Goal: Task Accomplishment & Management: Manage account settings

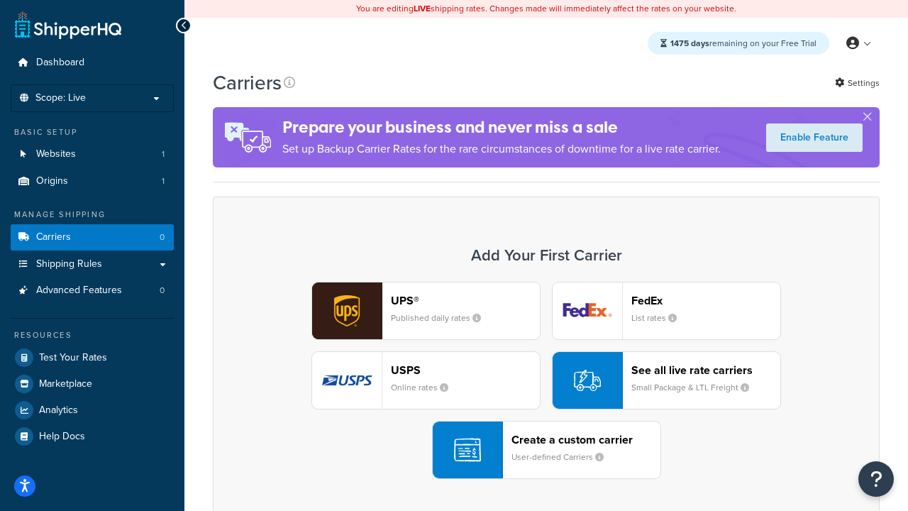
click at [546, 380] on div "UPS® Published daily rates FedEx List rates USPS Online rates See all live rate…" at bounding box center [546, 380] width 637 height 197
click at [706, 300] on header "FedEx" at bounding box center [706, 300] width 149 height 13
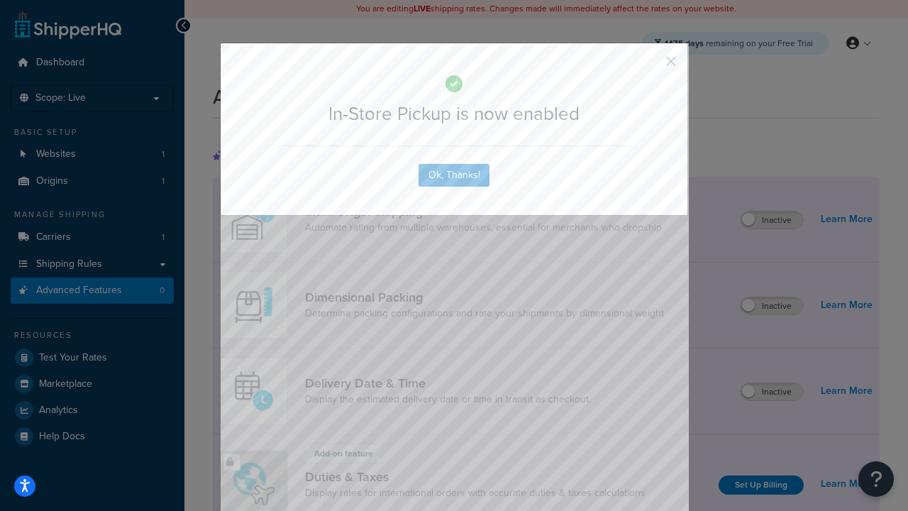
scroll to position [460, 0]
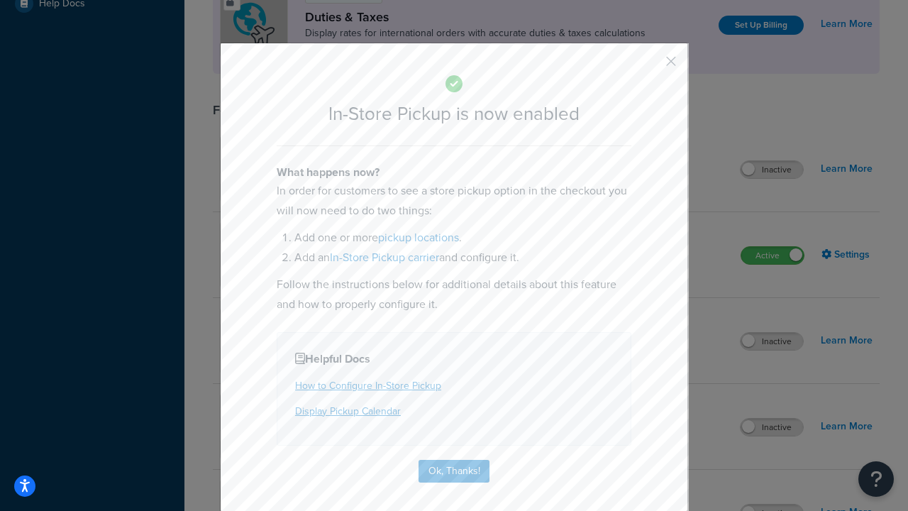
click at [650, 66] on button "button" at bounding box center [651, 67] width 4 height 4
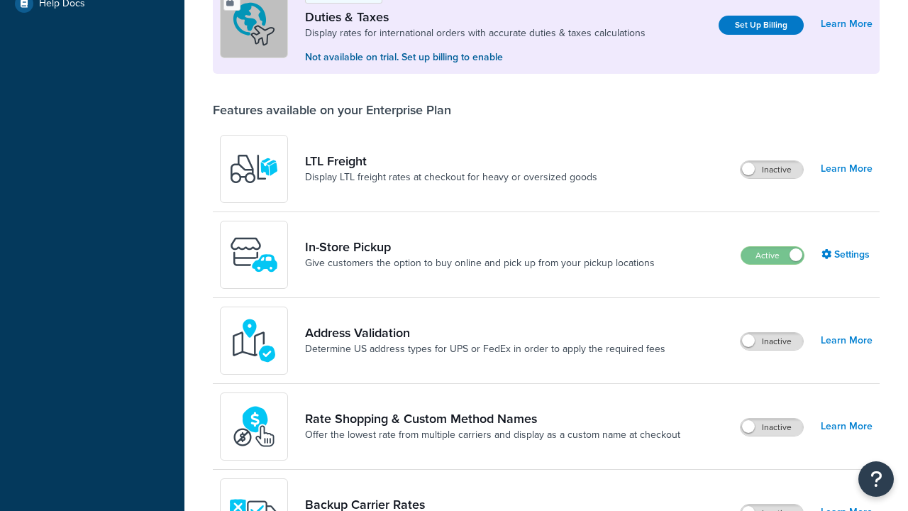
scroll to position [433, 0]
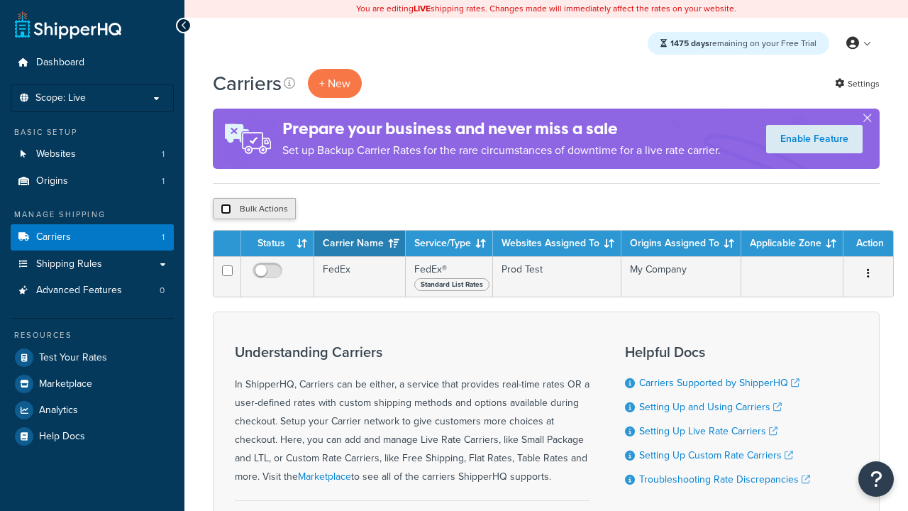
click at [226, 209] on input "checkbox" at bounding box center [226, 209] width 11 height 11
checkbox input "true"
click at [0, 0] on button "Delete" at bounding box center [0, 0] width 0 height 0
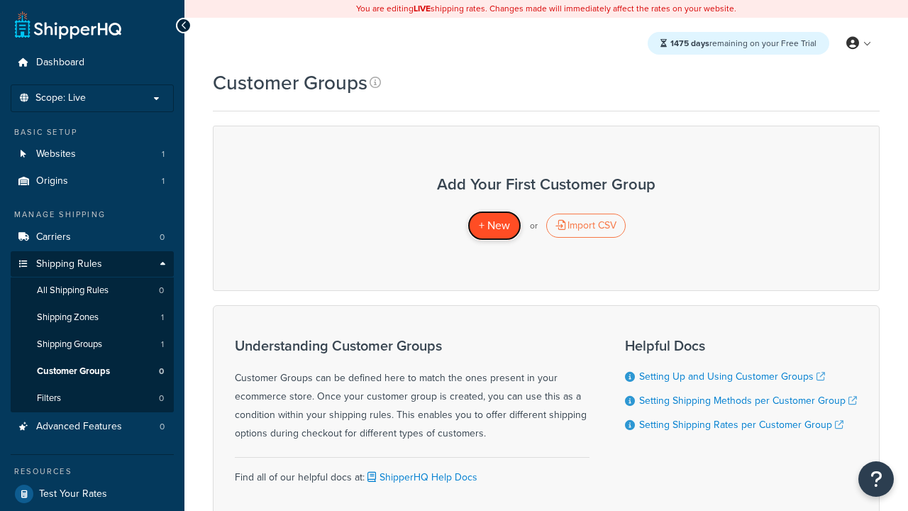
click at [494, 226] on span "+ New" at bounding box center [494, 225] width 31 height 16
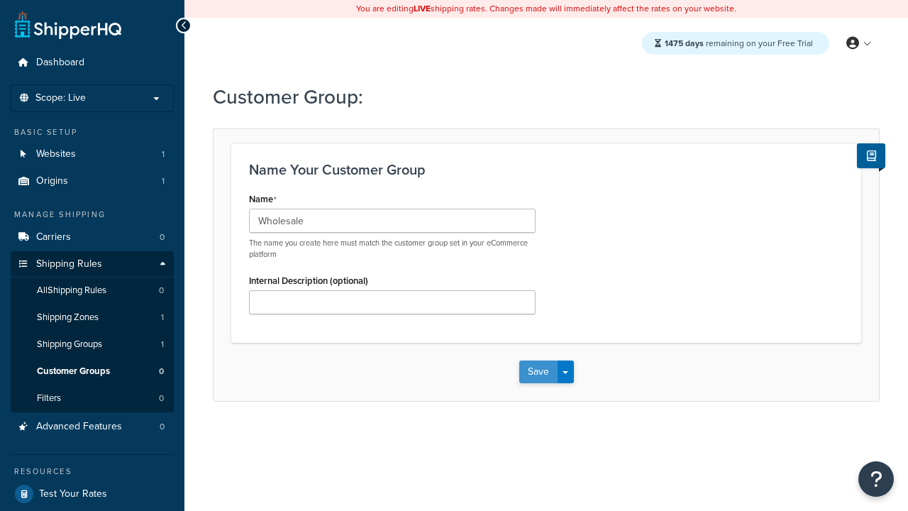
type input "Wholesale"
click at [538, 372] on button "Save" at bounding box center [539, 372] width 38 height 23
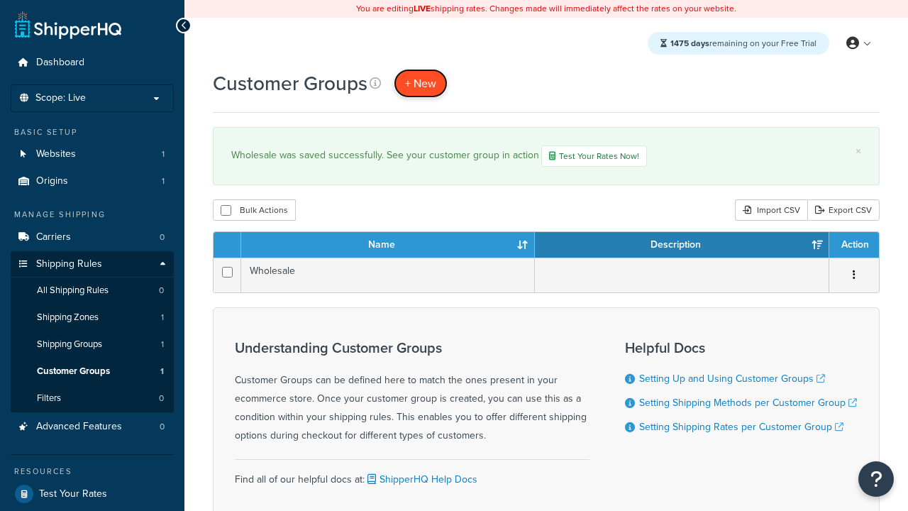
click at [421, 83] on span "+ New" at bounding box center [420, 83] width 31 height 16
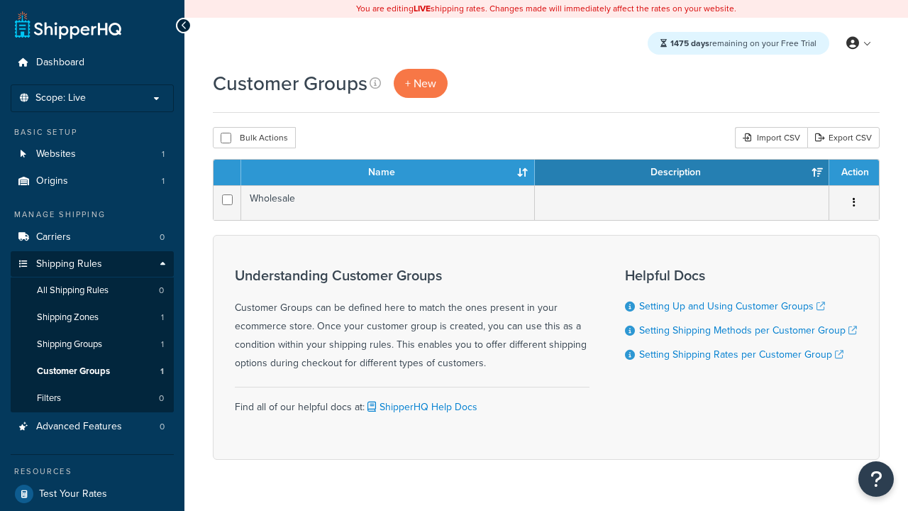
click at [388, 172] on th "Name" at bounding box center [388, 173] width 294 height 26
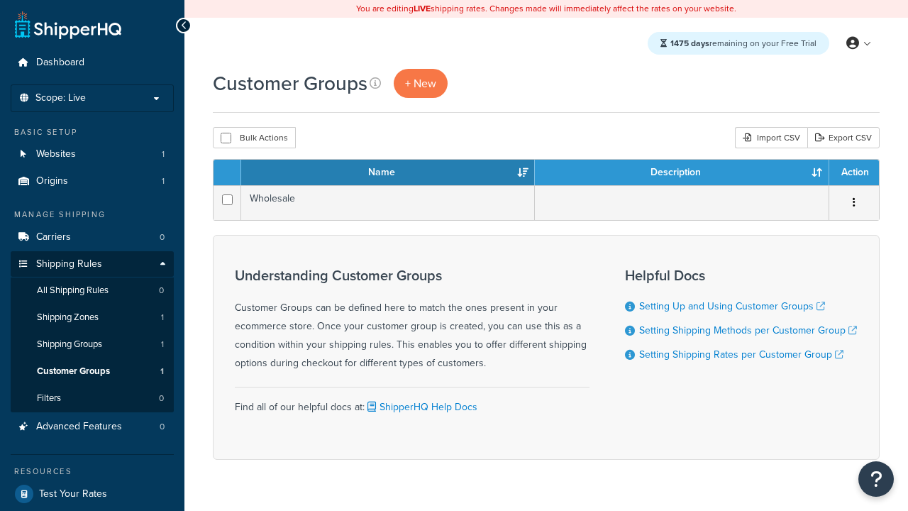
click at [388, 172] on th "Name" at bounding box center [388, 173] width 294 height 26
click at [682, 172] on th "Description" at bounding box center [682, 173] width 295 height 26
click at [854, 172] on th "Action" at bounding box center [855, 173] width 50 height 26
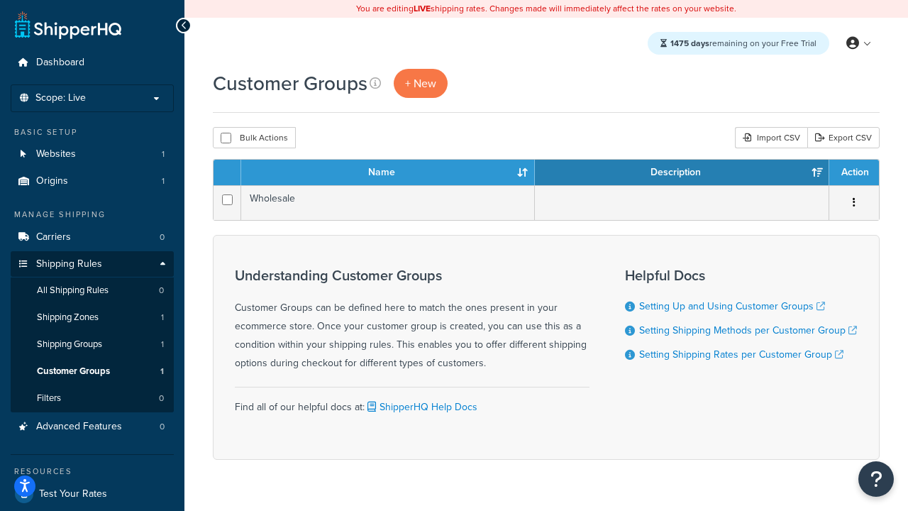
click at [854, 172] on th "Action" at bounding box center [855, 173] width 50 height 26
click at [375, 82] on icon at bounding box center [375, 82] width 11 height 11
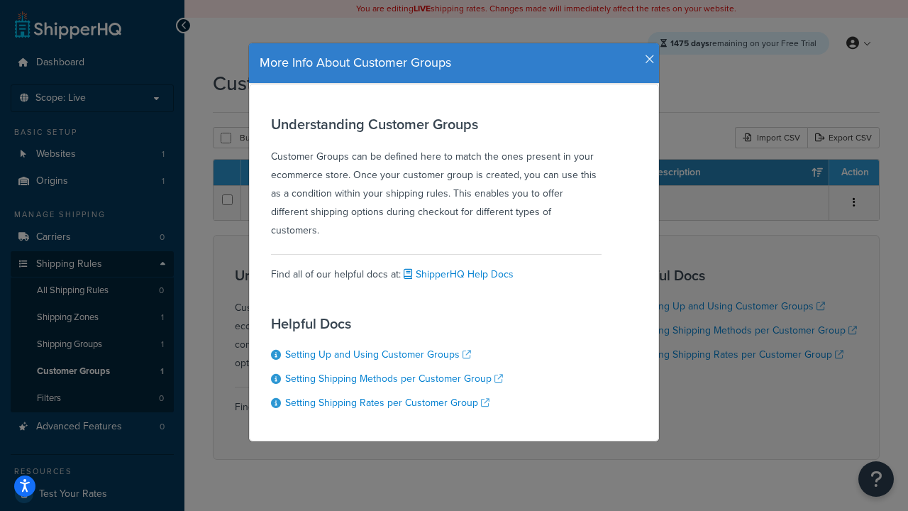
click at [647, 54] on icon "button" at bounding box center [650, 59] width 10 height 13
